Goal: Task Accomplishment & Management: Manage account settings

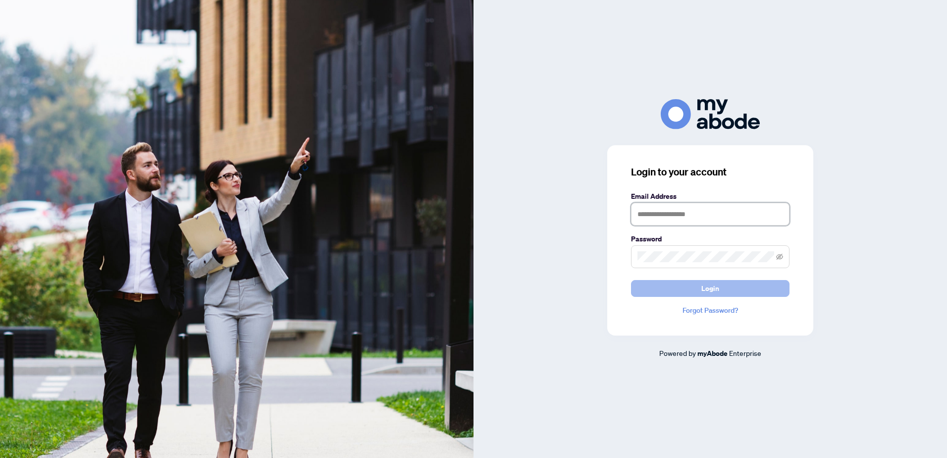
type input "**********"
click at [745, 289] on button "Login" at bounding box center [710, 288] width 158 height 17
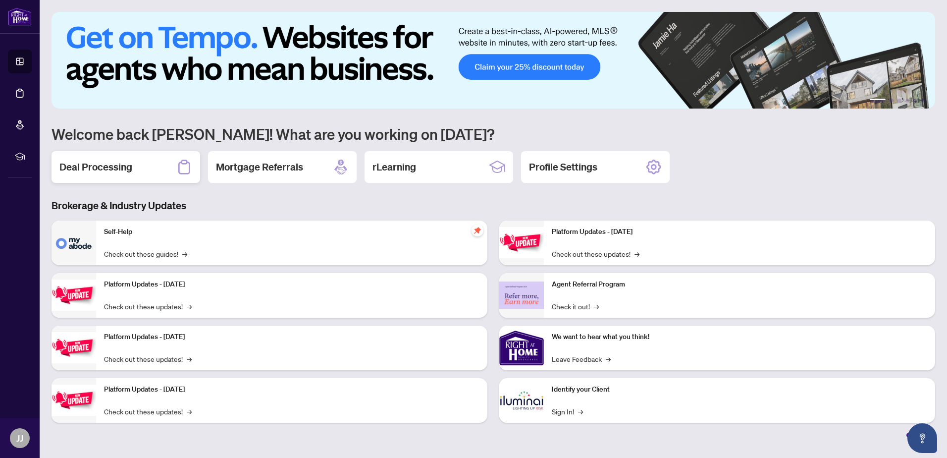
click at [112, 173] on div "Deal Processing" at bounding box center [126, 167] width 149 height 32
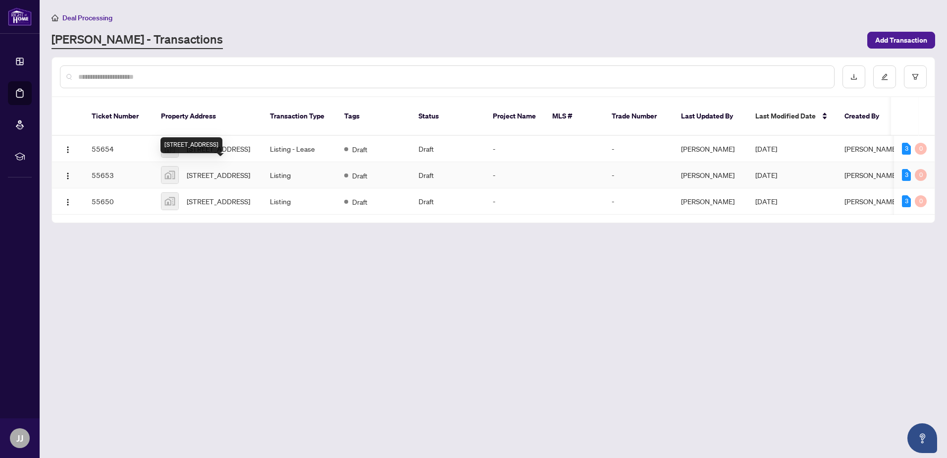
click at [217, 171] on span "[STREET_ADDRESS]" at bounding box center [218, 174] width 63 height 11
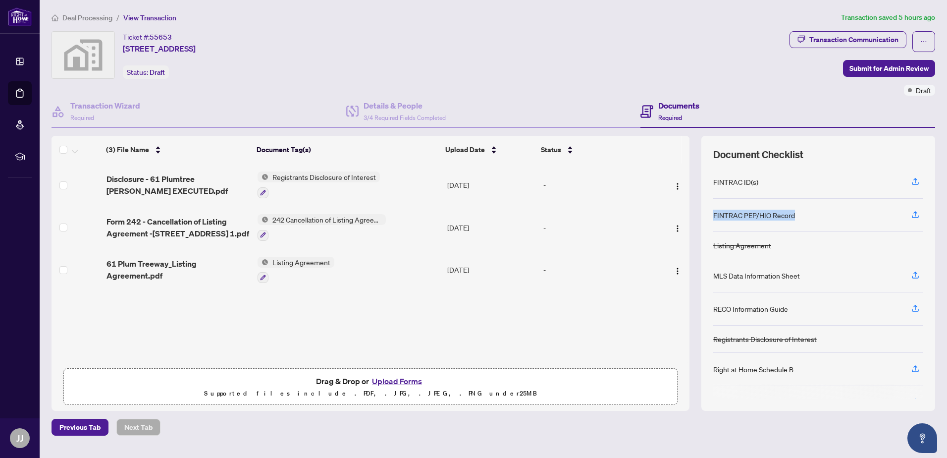
drag, startPoint x: 797, startPoint y: 217, endPoint x: 713, endPoint y: 216, distance: 83.7
click at [713, 216] on div "FINTRAC PEP/HIO Record" at bounding box center [818, 215] width 210 height 33
copy div "FINTRAC PEP/HIO Record"
click at [916, 181] on icon "button" at bounding box center [915, 181] width 9 height 9
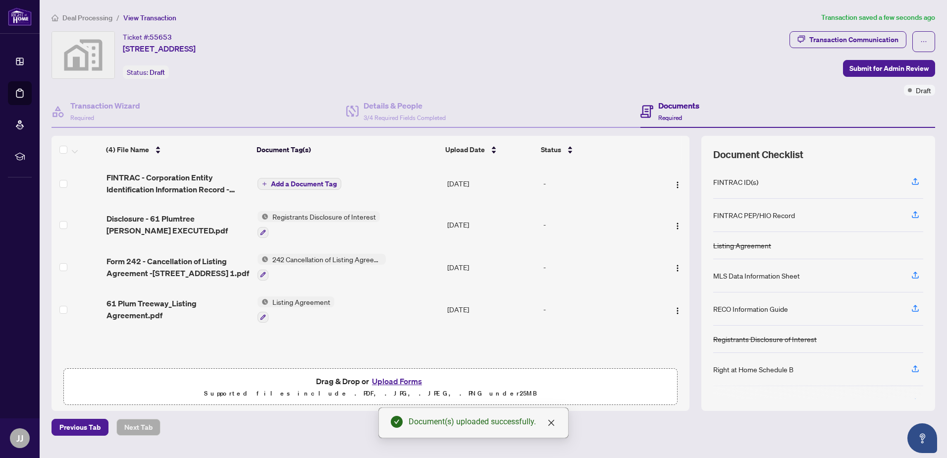
click at [316, 180] on span "Add a Document Tag" at bounding box center [304, 183] width 66 height 7
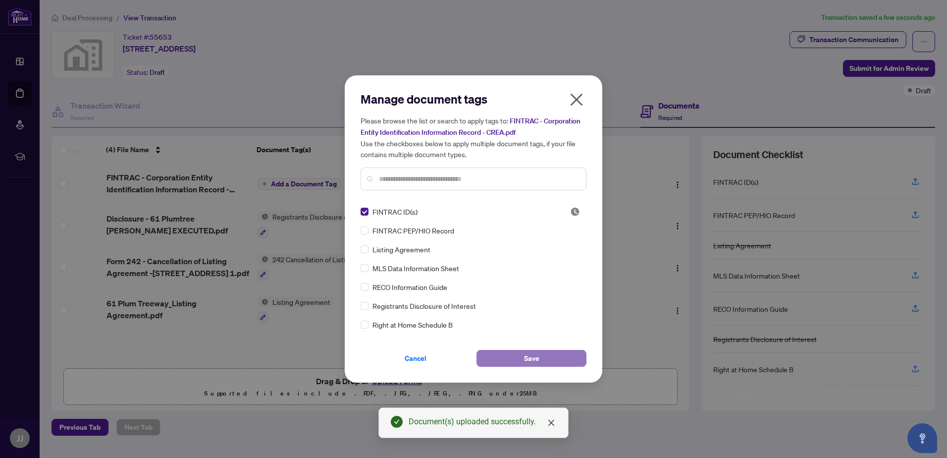
click at [545, 362] on button "Save" at bounding box center [531, 358] width 110 height 17
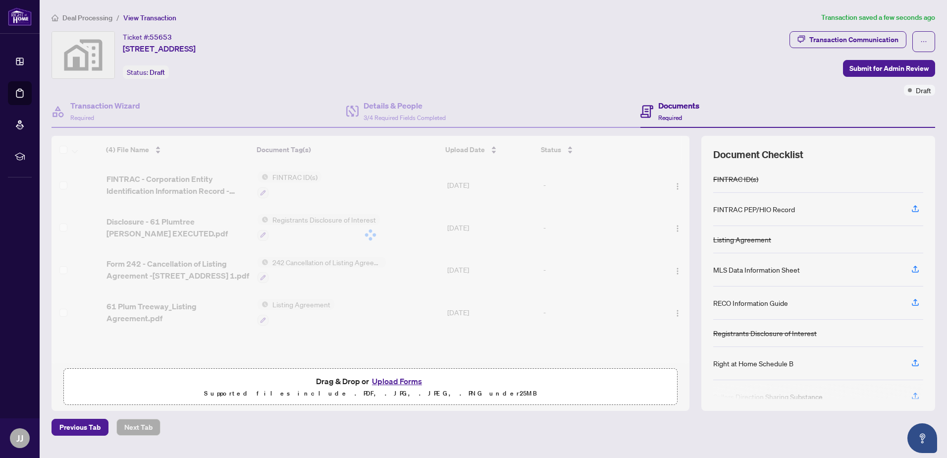
click at [310, 304] on div "(4) File Name Document Tag(s) Upload Date Status (4) File Name Document Tag(s) …" at bounding box center [371, 249] width 638 height 227
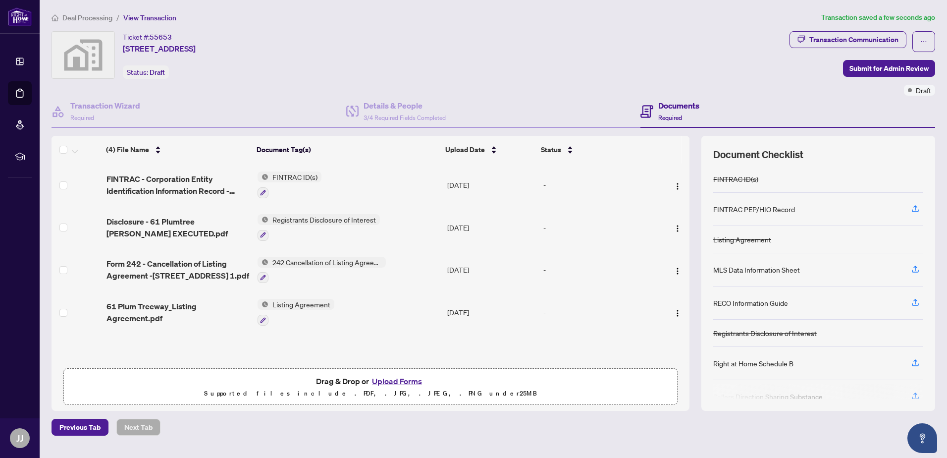
click at [320, 302] on span "Listing Agreement" at bounding box center [301, 304] width 66 height 11
click at [317, 350] on span "Listing Agreement" at bounding box center [294, 350] width 109 height 11
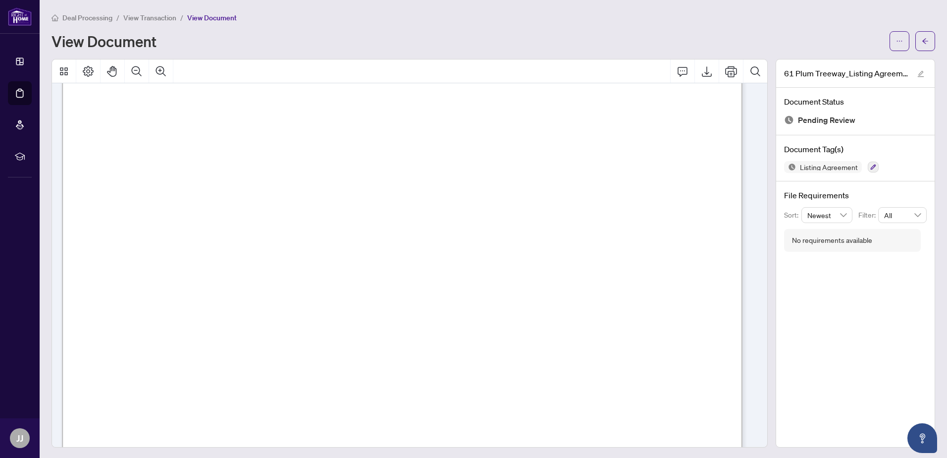
scroll to position [347, 0]
click at [153, 16] on span "View Transaction" at bounding box center [149, 17] width 53 height 9
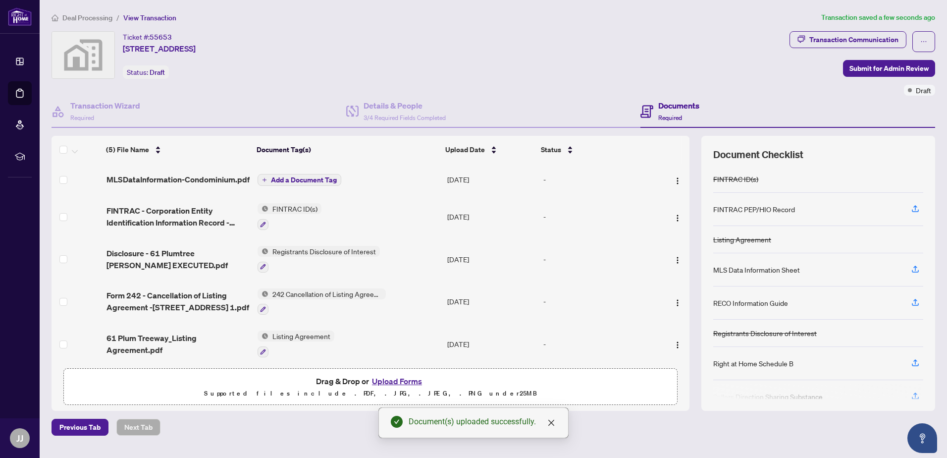
click at [328, 179] on span "Add a Document Tag" at bounding box center [304, 179] width 66 height 7
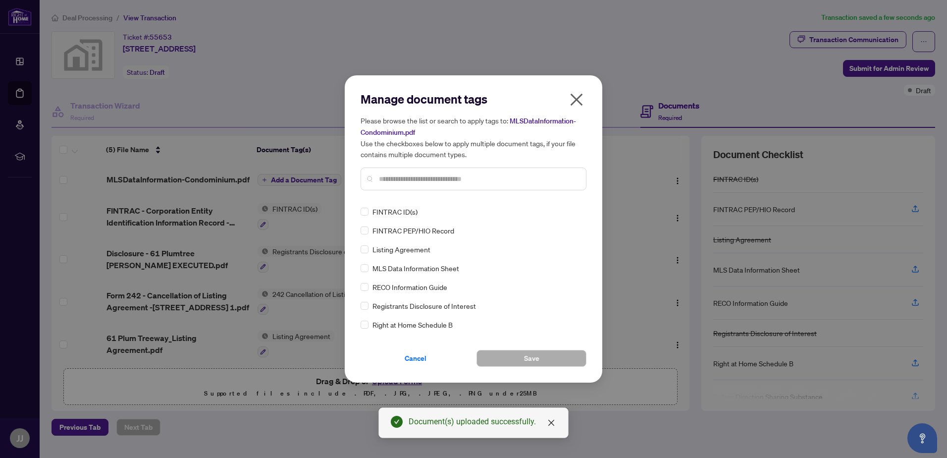
click at [408, 267] on span "MLS Data Information Sheet" at bounding box center [415, 268] width 87 height 11
click at [545, 357] on button "Save" at bounding box center [531, 358] width 110 height 17
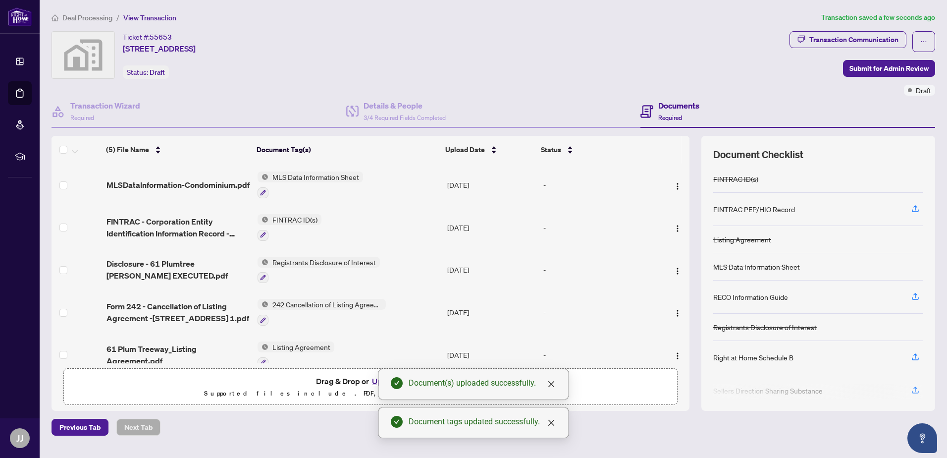
scroll to position [13, 0]
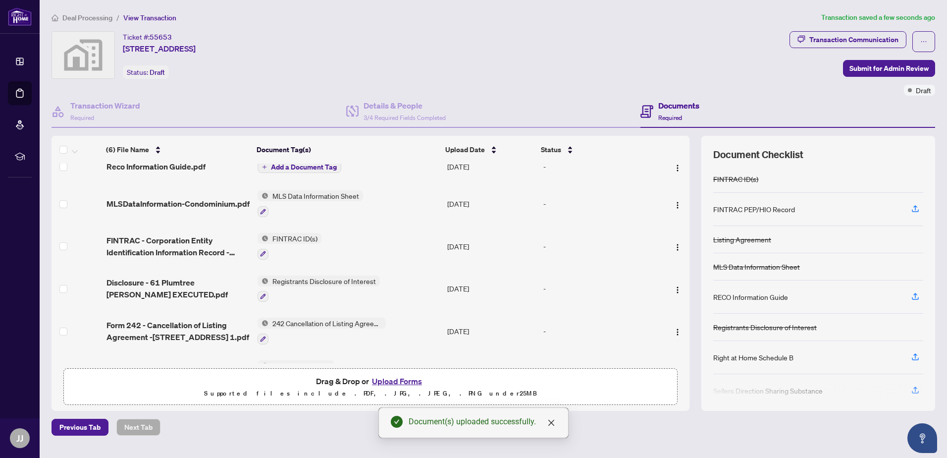
click at [281, 164] on span "Add a Document Tag" at bounding box center [304, 166] width 66 height 7
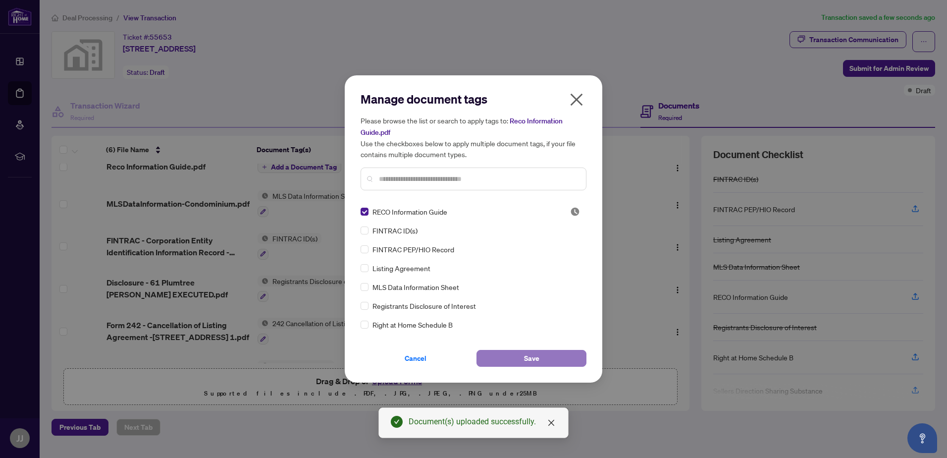
click at [527, 357] on span "Save" at bounding box center [531, 358] width 15 height 16
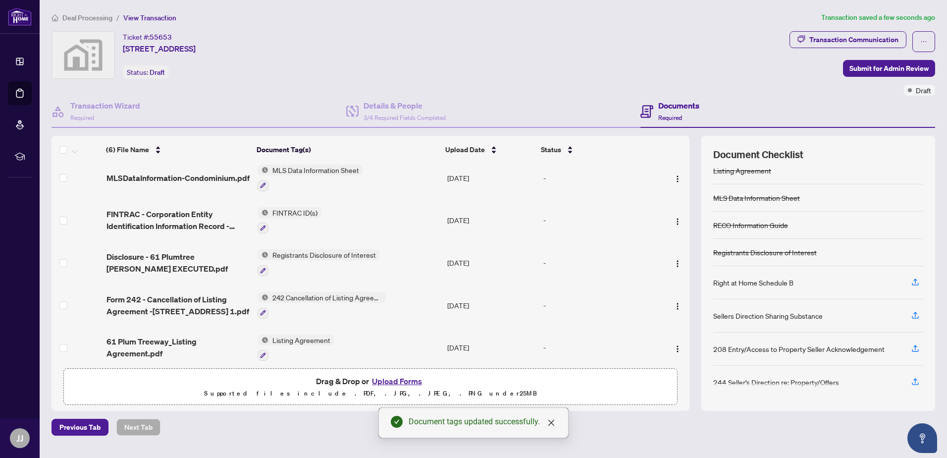
scroll to position [73, 0]
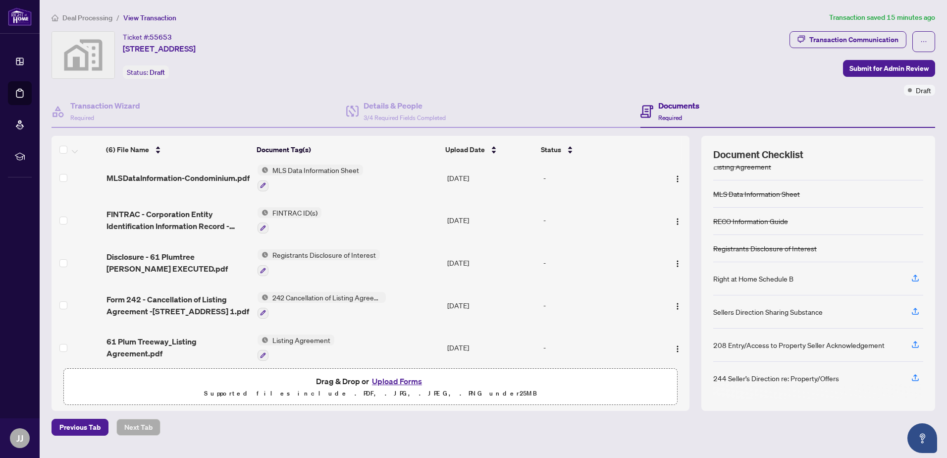
click at [98, 19] on span "Deal Processing" at bounding box center [87, 17] width 50 height 9
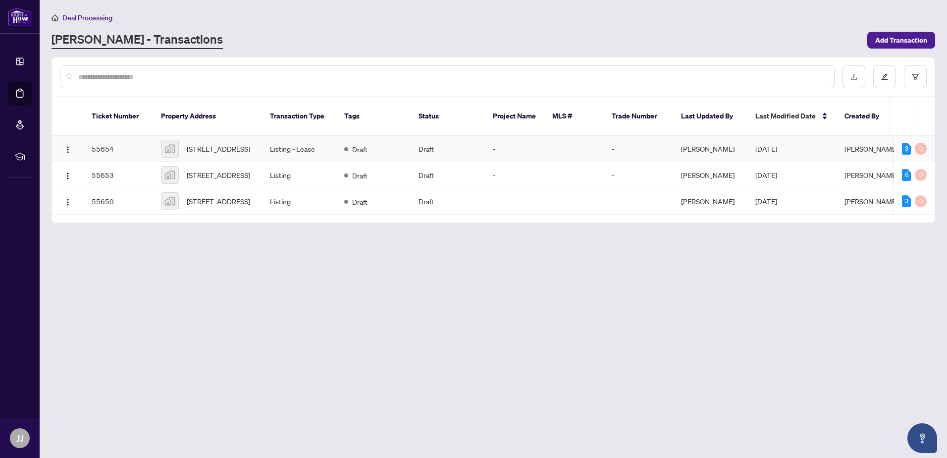
click at [303, 143] on td "Listing - Lease" at bounding box center [299, 149] width 74 height 26
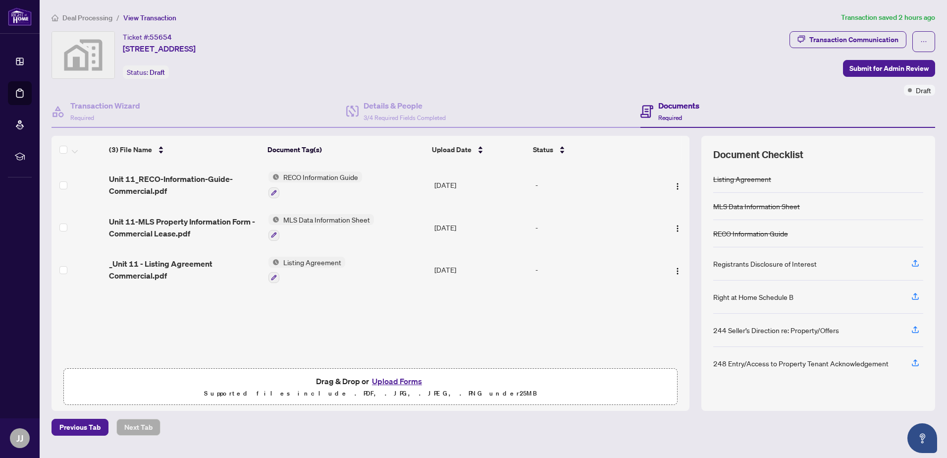
click at [102, 17] on span "Deal Processing" at bounding box center [87, 17] width 50 height 9
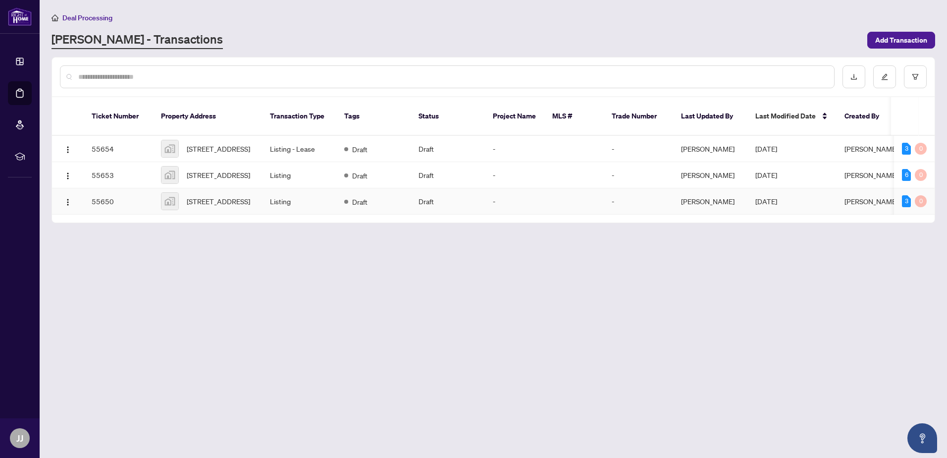
click at [316, 203] on td "Listing" at bounding box center [299, 201] width 74 height 26
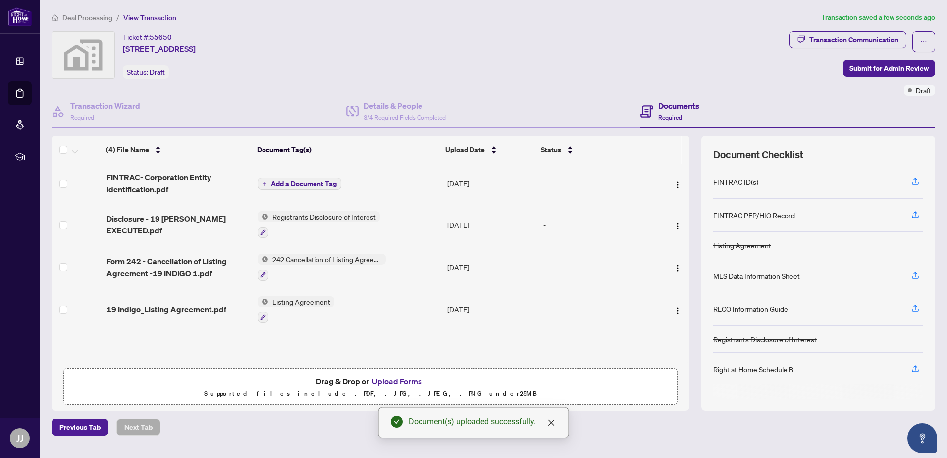
click at [307, 180] on span "Add a Document Tag" at bounding box center [304, 183] width 66 height 7
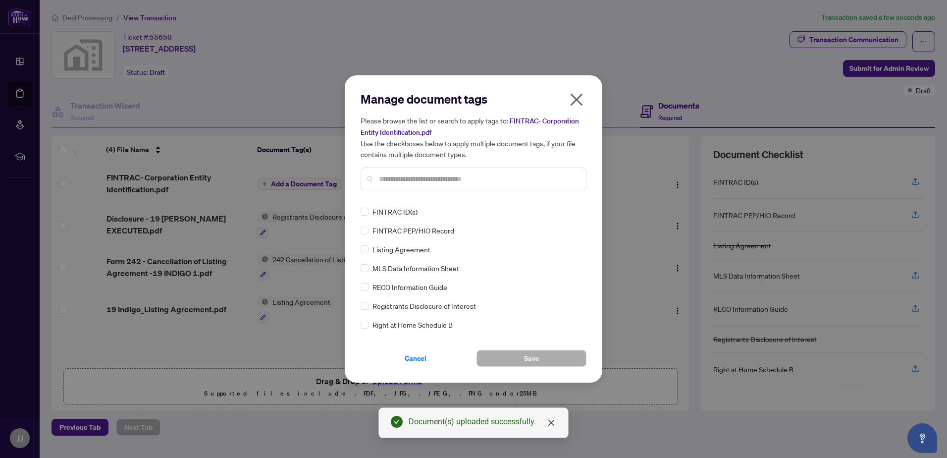
click at [411, 213] on span "FINTRAC ID(s)" at bounding box center [394, 211] width 45 height 11
click at [529, 357] on span "Save" at bounding box center [531, 358] width 15 height 16
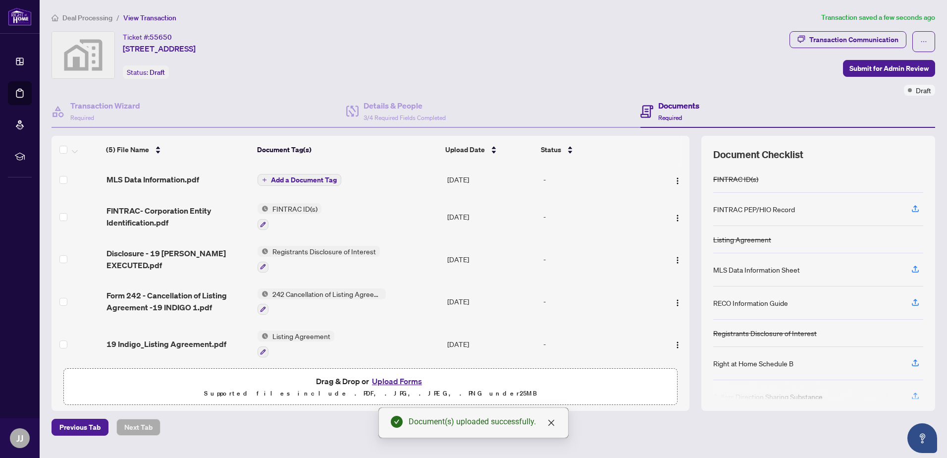
click at [320, 177] on span "Add a Document Tag" at bounding box center [304, 179] width 66 height 7
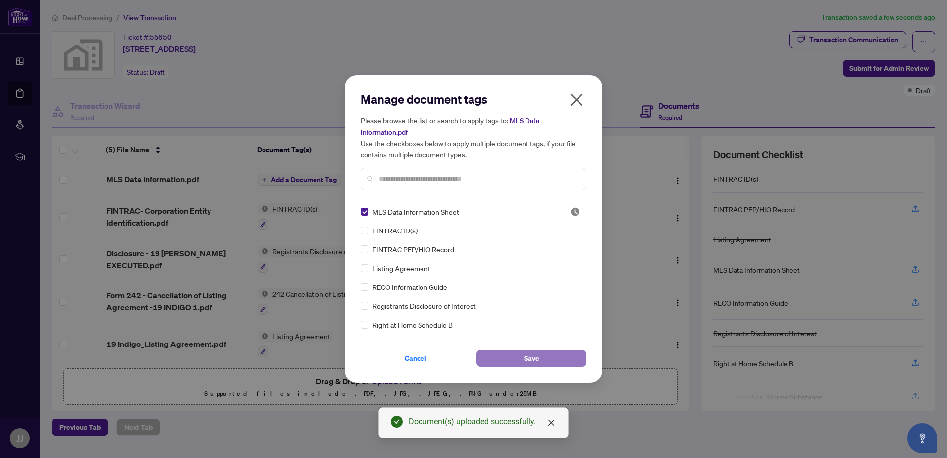
click at [531, 359] on span "Save" at bounding box center [531, 358] width 15 height 16
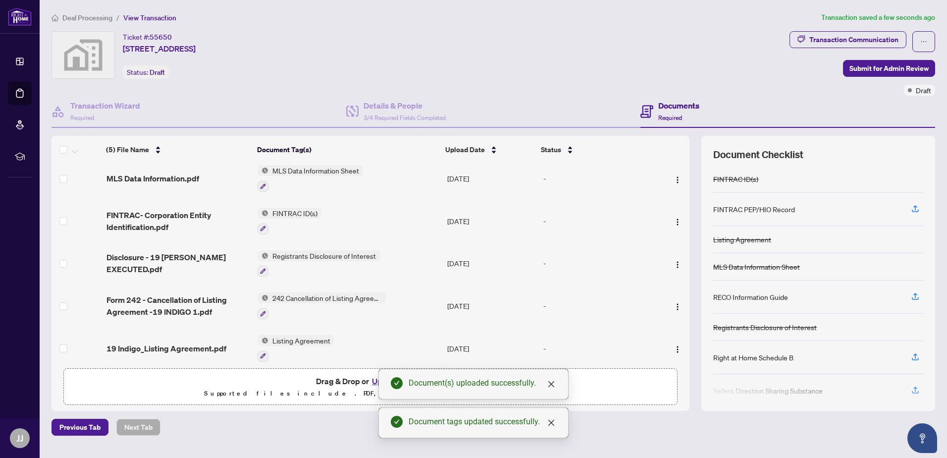
scroll to position [13, 0]
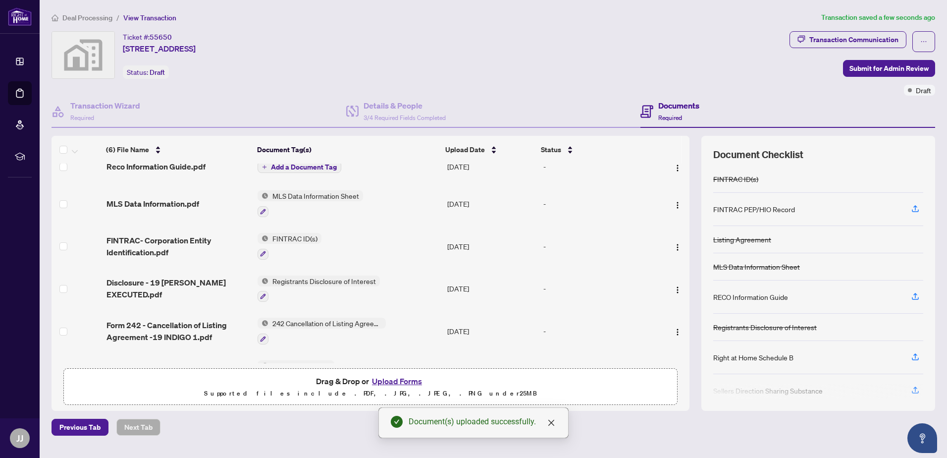
click at [311, 166] on span "Add a Document Tag" at bounding box center [304, 166] width 66 height 7
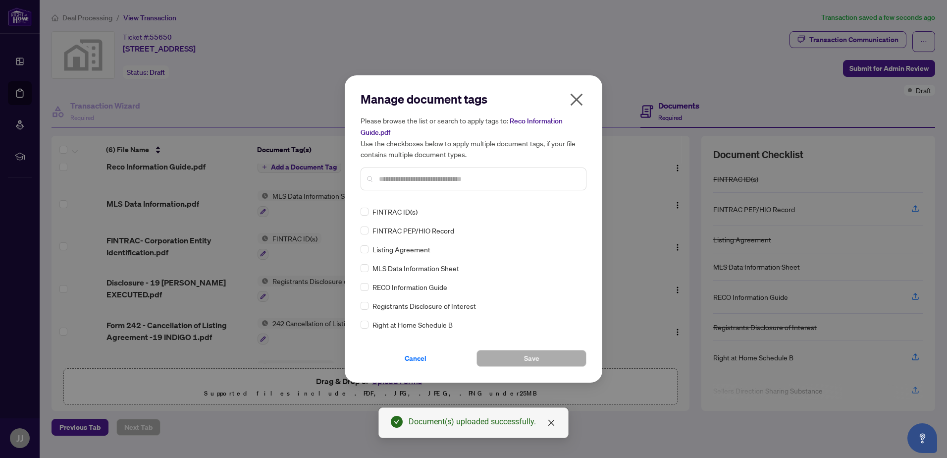
click at [399, 285] on span "RECO Information Guide" at bounding box center [409, 286] width 75 height 11
click at [524, 357] on button "Save" at bounding box center [531, 358] width 110 height 17
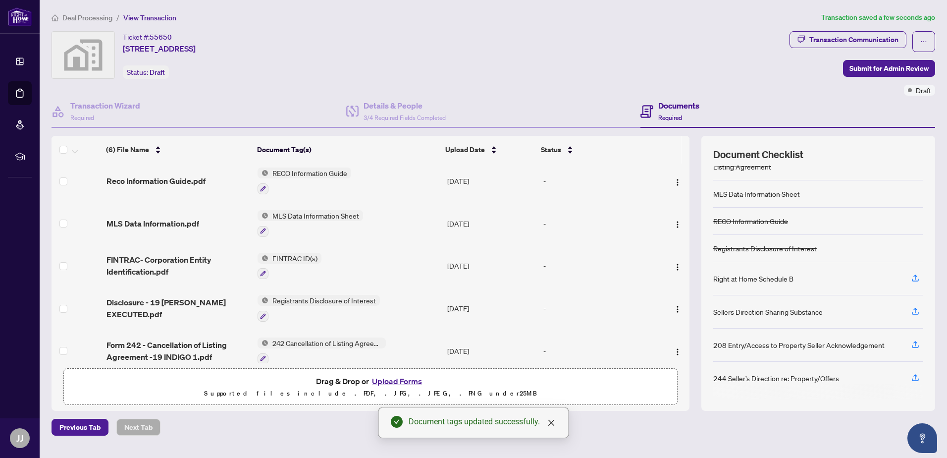
scroll to position [0, 0]
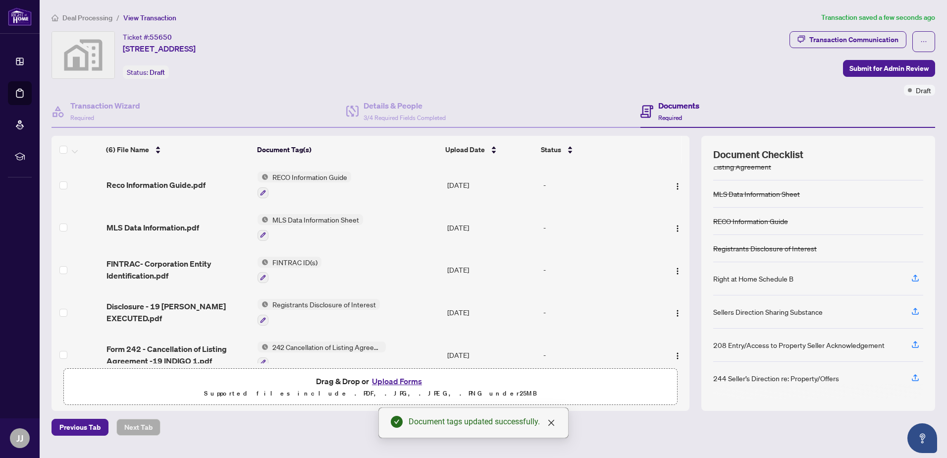
click at [94, 15] on span "Deal Processing" at bounding box center [87, 17] width 50 height 9
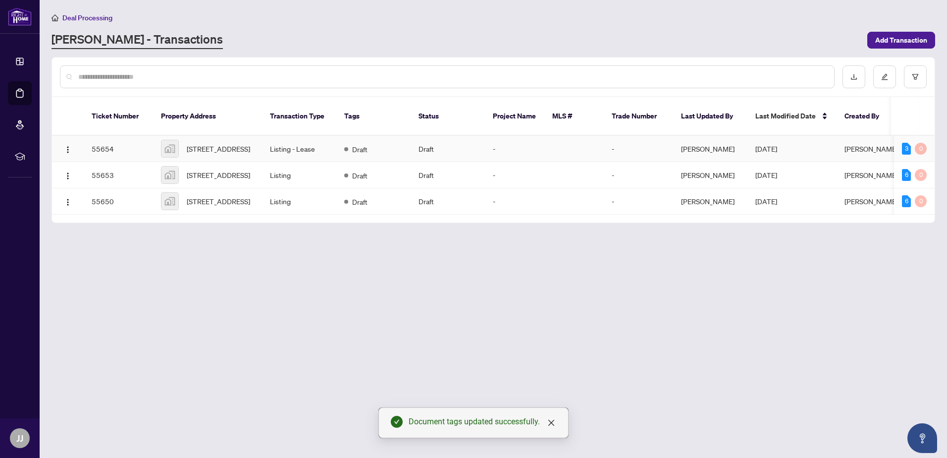
click at [339, 145] on td "Draft" at bounding box center [373, 149] width 74 height 26
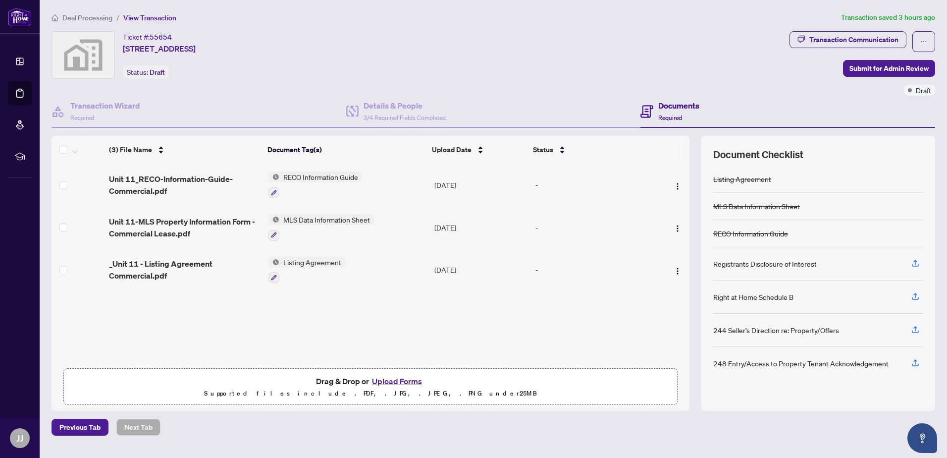
click at [354, 221] on span "MLS Data Information Sheet" at bounding box center [326, 219] width 95 height 11
click at [350, 268] on span "MLS Data Information Sheet" at bounding box center [323, 267] width 95 height 11
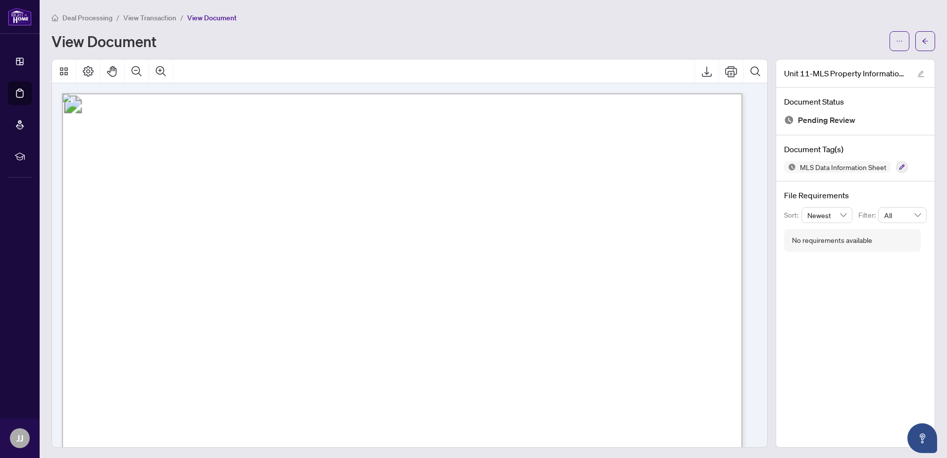
click at [139, 20] on span "View Transaction" at bounding box center [149, 17] width 53 height 9
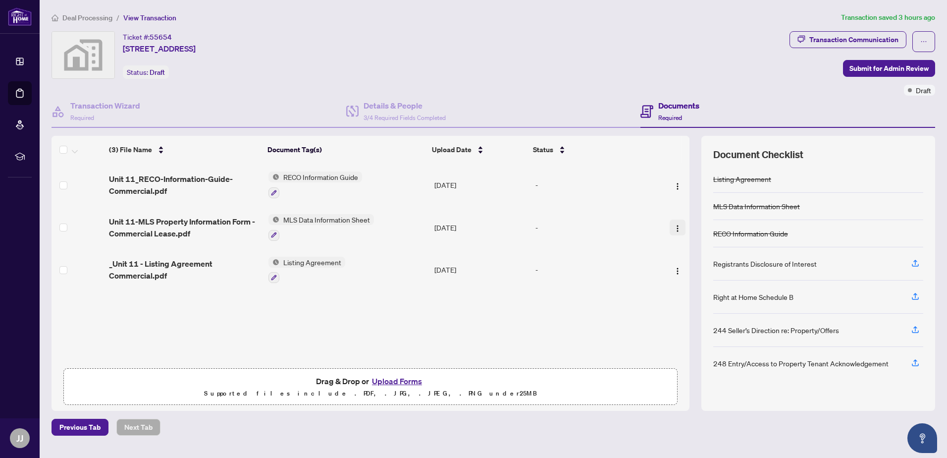
click at [674, 228] on img "button" at bounding box center [678, 228] width 8 height 8
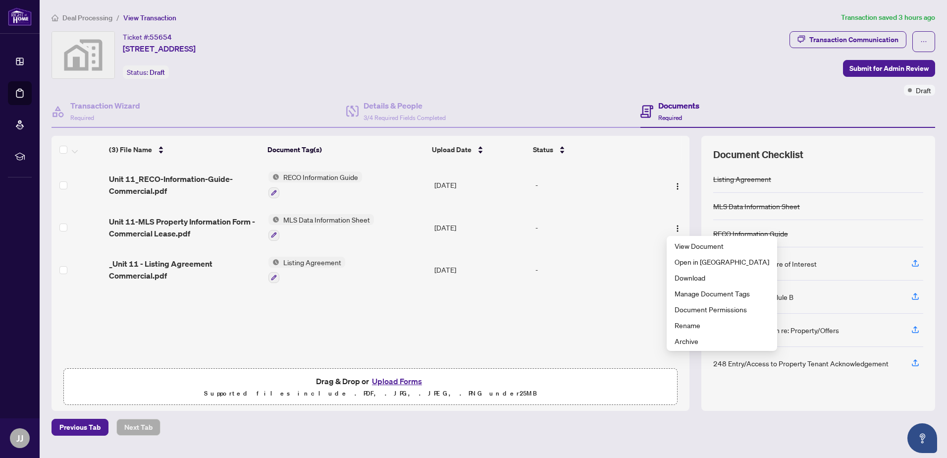
click at [357, 218] on span "MLS Data Information Sheet" at bounding box center [326, 219] width 95 height 11
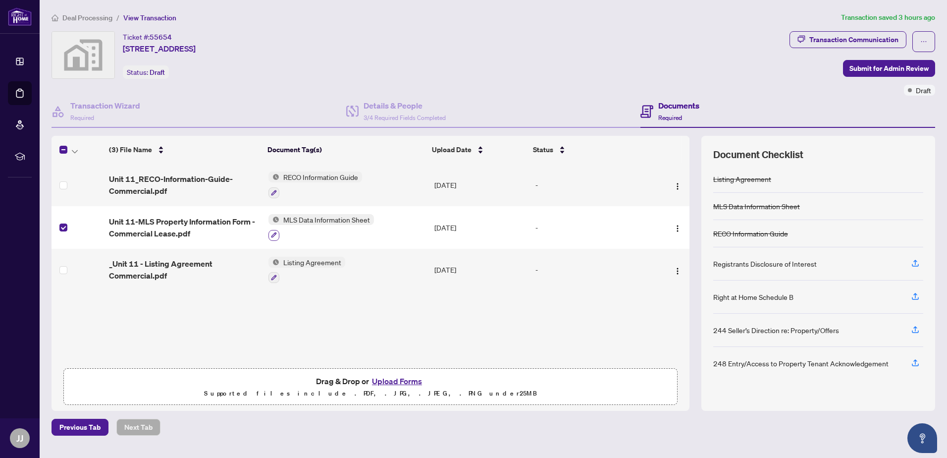
click at [271, 234] on icon "button" at bounding box center [274, 235] width 6 height 6
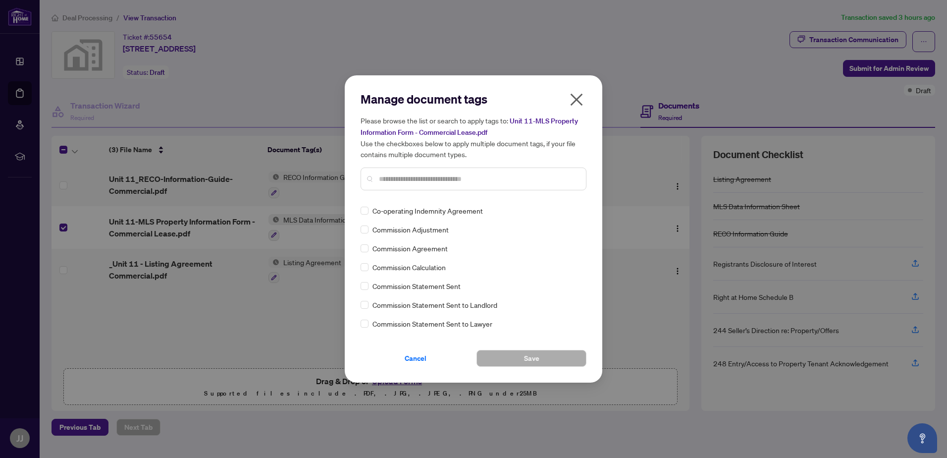
scroll to position [495, 0]
click at [576, 99] on icon "close" at bounding box center [577, 100] width 12 height 12
